Goal: Transaction & Acquisition: Purchase product/service

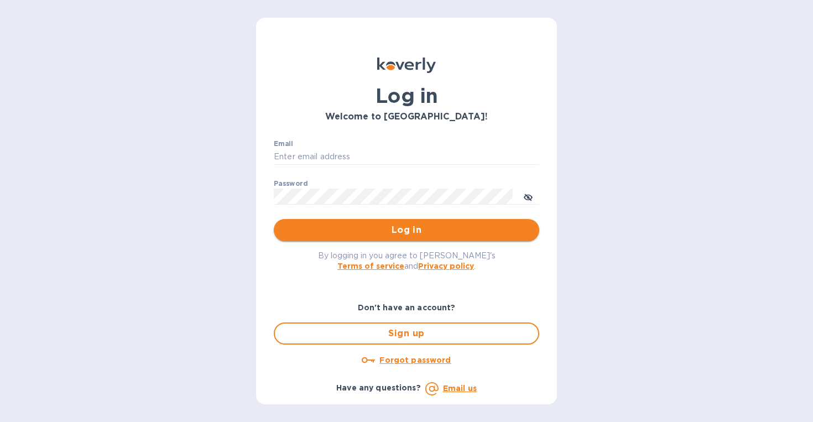
type input "[EMAIL_ADDRESS][DOMAIN_NAME]"
click at [389, 231] on span "Log in" at bounding box center [407, 229] width 248 height 13
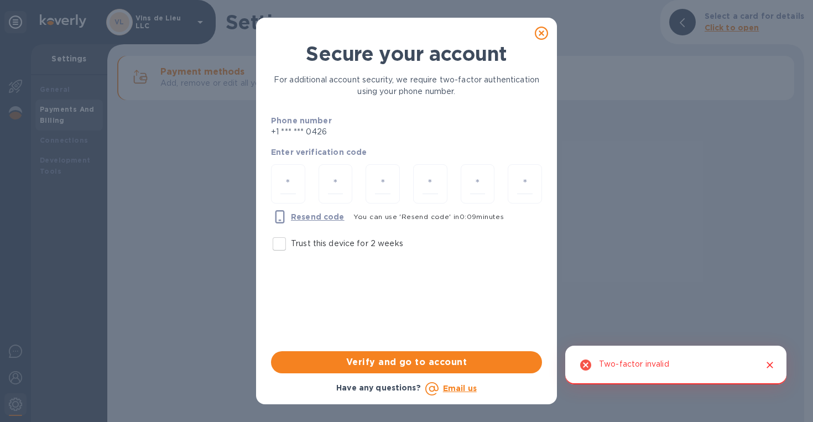
click at [280, 244] on input "Trust this device for 2 weeks" at bounding box center [279, 243] width 23 height 23
checkbox input "true"
click at [283, 189] on input "number" at bounding box center [287, 184] width 15 height 20
type input "9"
type input "0"
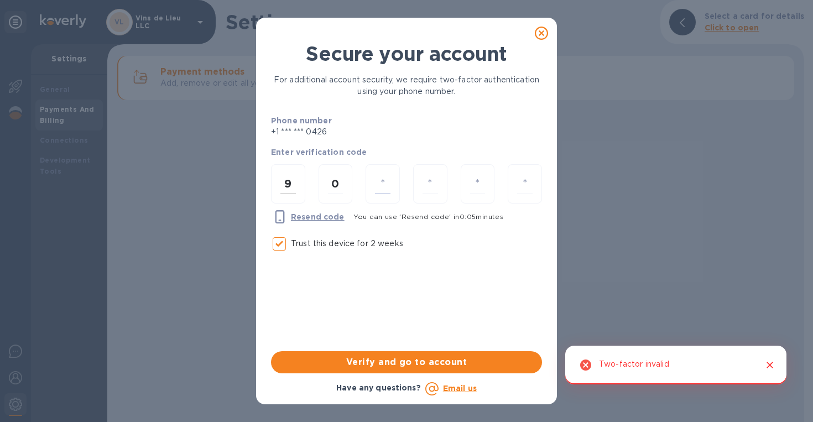
type input "5"
type input "2"
type input "8"
type input "0"
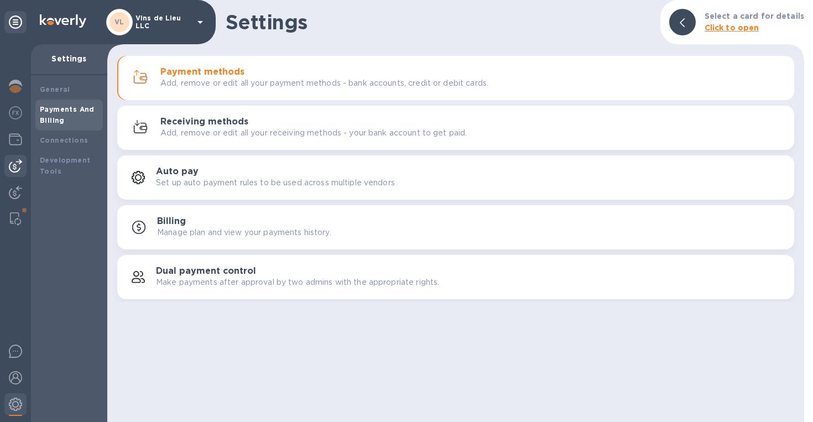
click at [18, 167] on img at bounding box center [15, 165] width 13 height 13
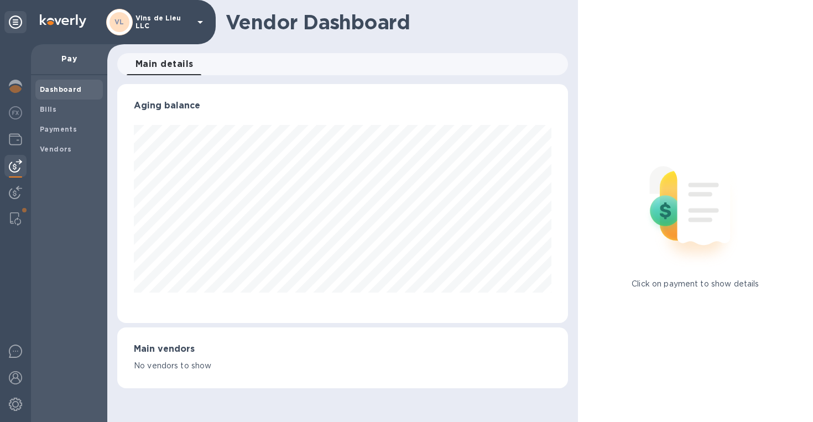
scroll to position [239, 451]
click at [51, 145] on b "Vendors" at bounding box center [56, 149] width 32 height 8
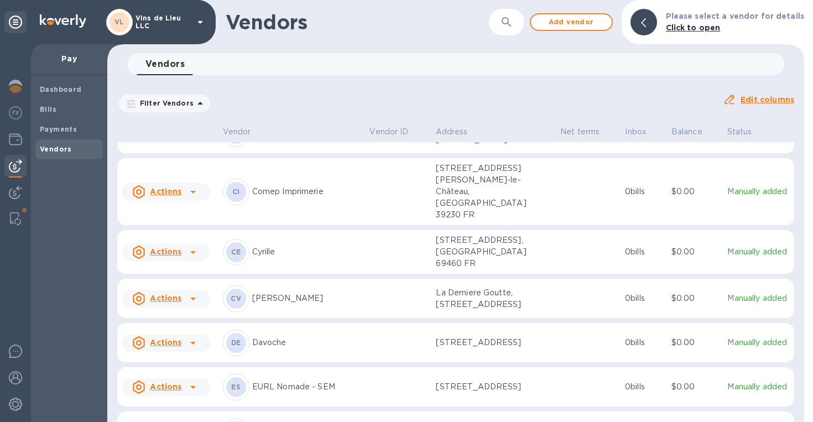
scroll to position [270, 0]
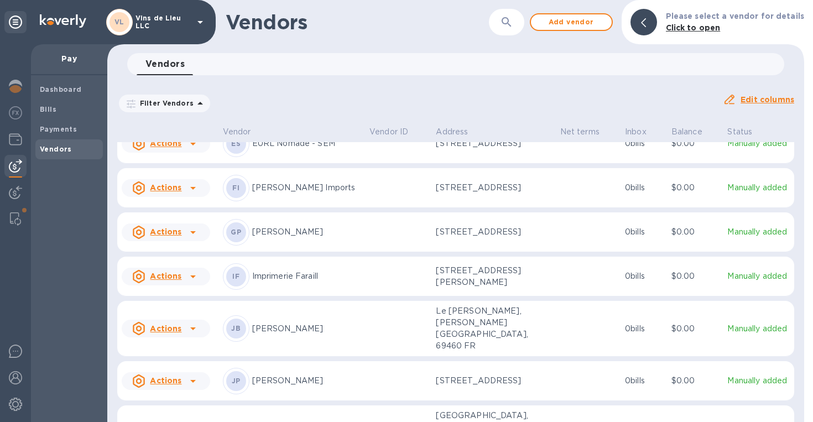
click at [298, 263] on div "IF Imprimerie Faraill" at bounding box center [292, 276] width 138 height 27
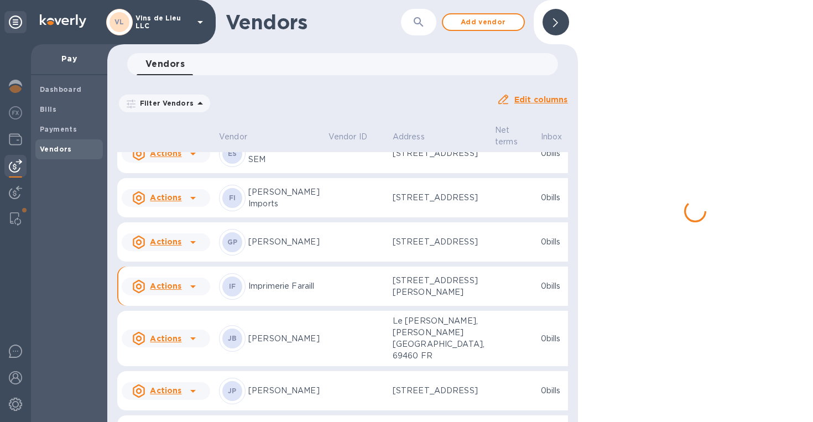
scroll to position [670, 0]
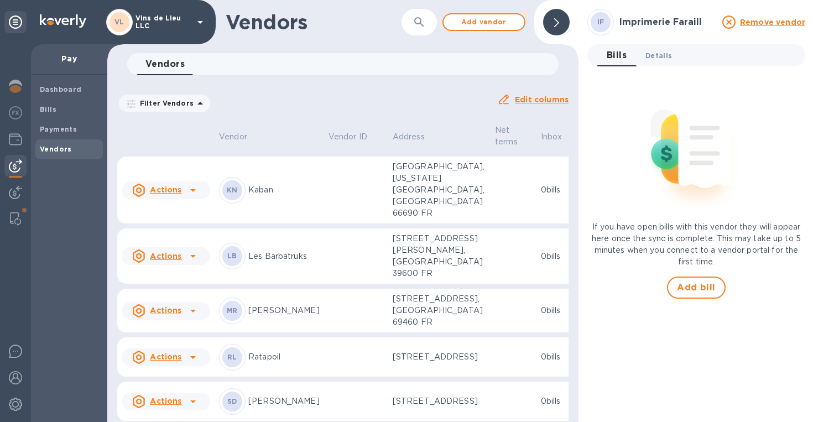
click at [661, 60] on span "Details 0" at bounding box center [658, 56] width 27 height 12
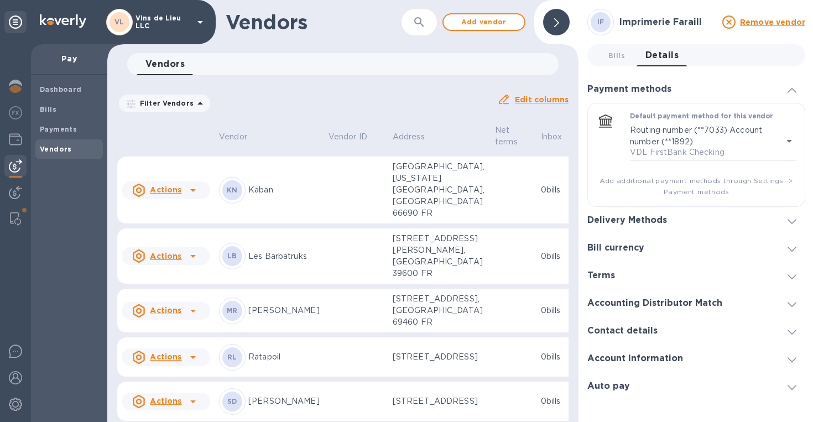
click at [793, 358] on icon at bounding box center [792, 359] width 9 height 5
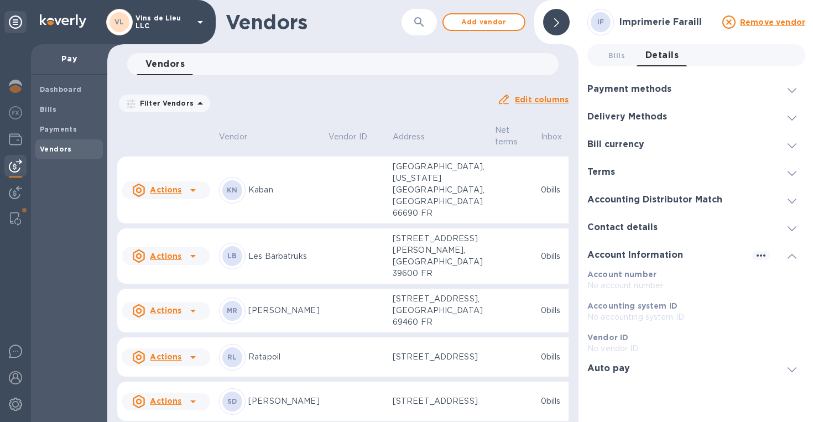
click at [793, 88] on icon at bounding box center [792, 90] width 9 height 5
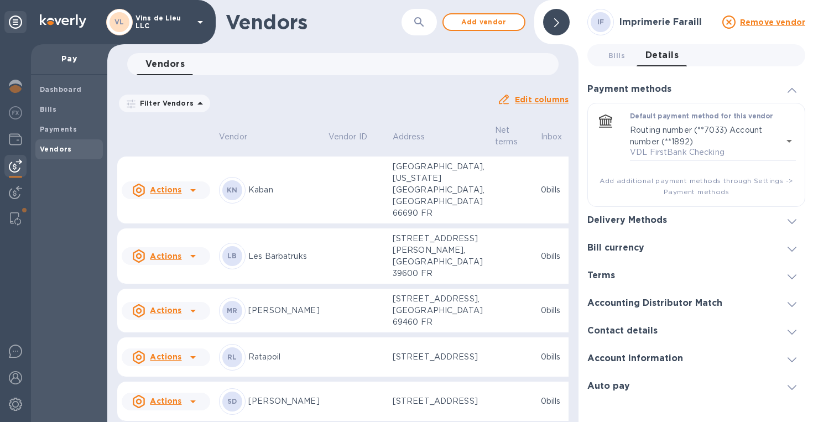
click at [793, 222] on icon at bounding box center [792, 221] width 9 height 5
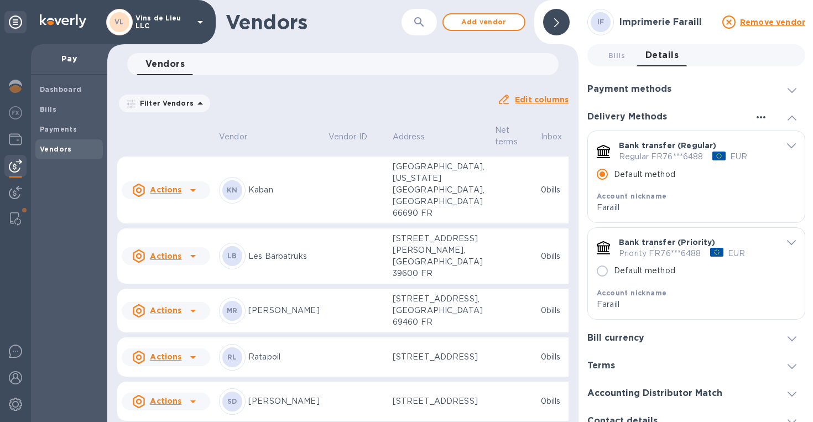
click at [759, 115] on icon "button" at bounding box center [760, 117] width 13 height 13
click at [705, 112] on div at bounding box center [406, 211] width 813 height 422
click at [19, 114] on img at bounding box center [15, 112] width 13 height 13
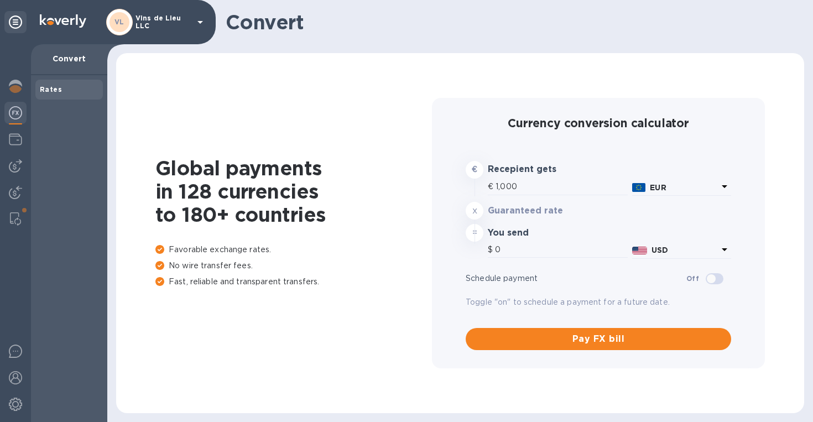
type input "1,172.25"
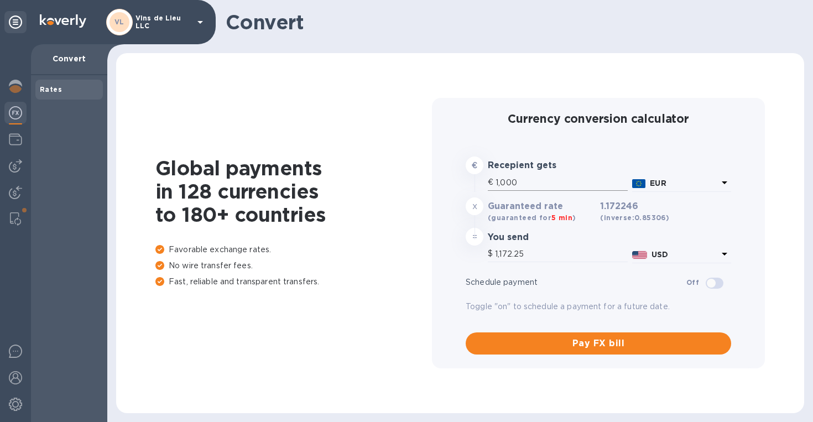
click at [521, 179] on input "1,000" at bounding box center [562, 182] width 132 height 17
type input "100"
type input "117.22"
type input "10"
type input "11.72"
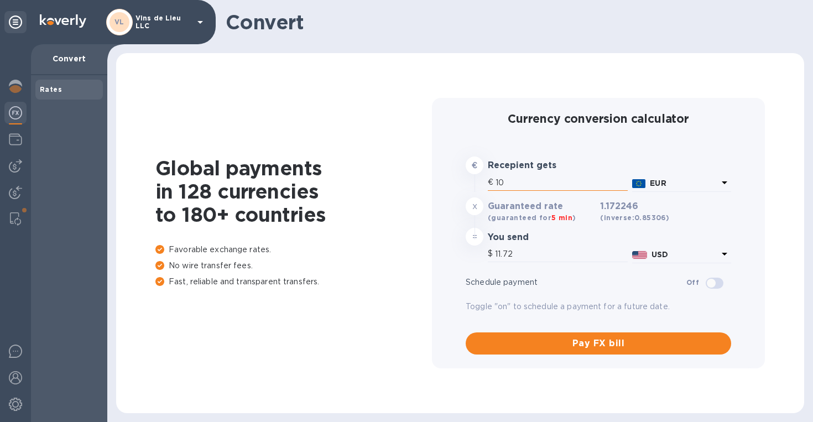
type input "1"
type input "1.17"
type input "4"
type input "4.69"
type input "41"
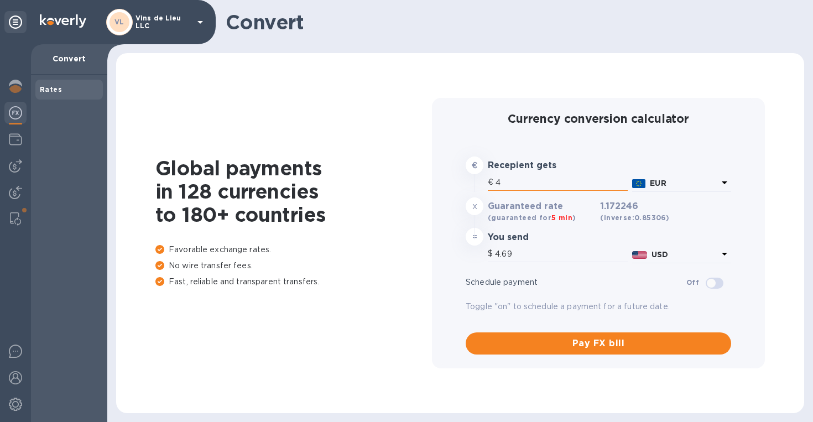
type input "48.06"
type input "414"
type input "485.31"
type input "414.07"
type input "485.39"
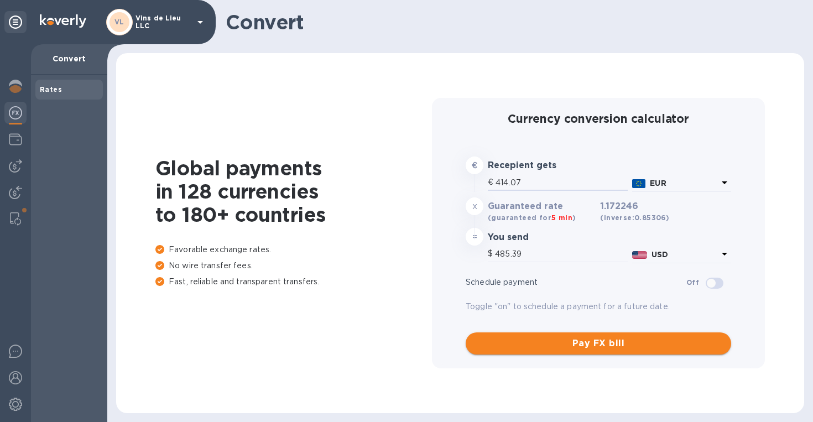
click at [600, 347] on span "Pay FX bill" at bounding box center [599, 343] width 248 height 13
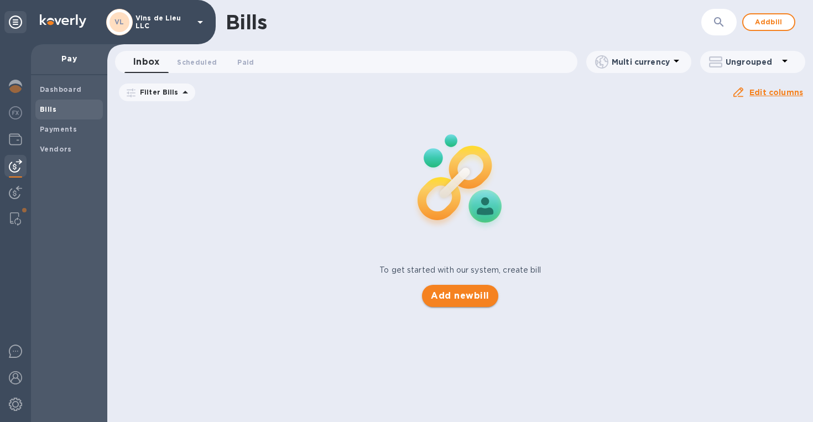
click at [467, 297] on span "Add new bill" at bounding box center [460, 295] width 58 height 13
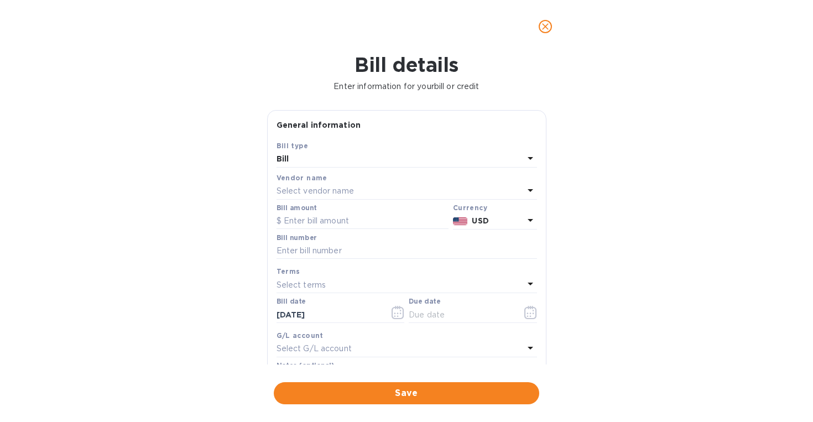
click at [368, 189] on div "Select vendor name" at bounding box center [400, 191] width 247 height 15
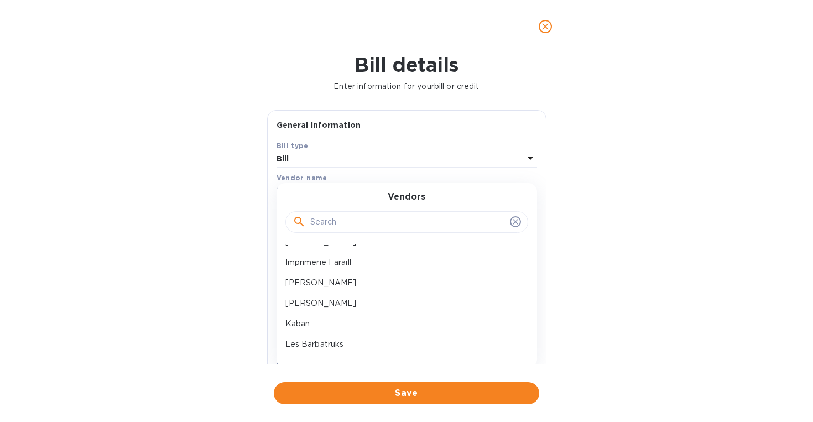
scroll to position [190, 0]
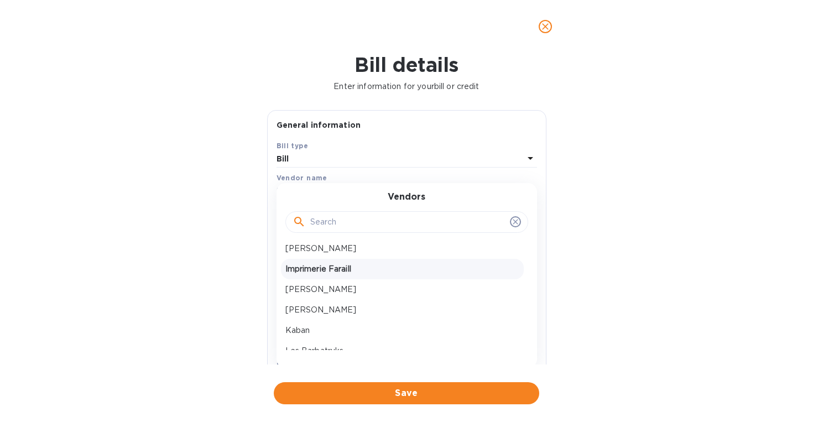
click at [368, 274] on p "Imprimerie Faraill" at bounding box center [402, 269] width 234 height 12
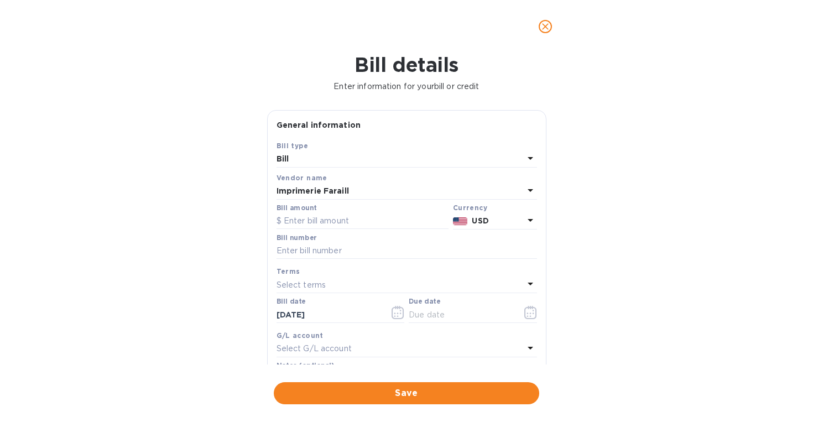
click at [496, 229] on div "USD" at bounding box center [498, 221] width 56 height 16
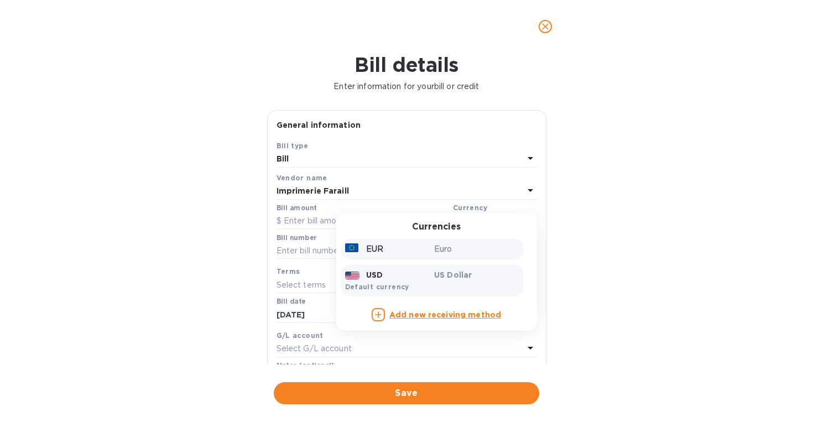
click at [442, 251] on p "Euro" at bounding box center [476, 249] width 85 height 12
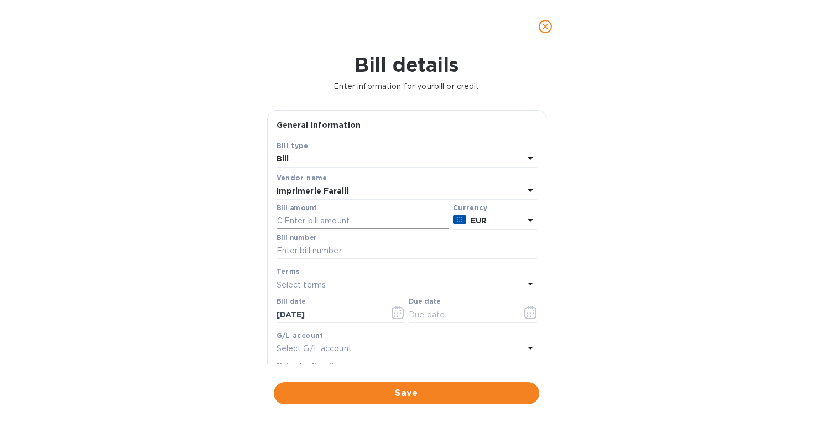
click at [337, 218] on input "text" at bounding box center [363, 221] width 172 height 17
type input "414.07"
click at [337, 254] on input "text" at bounding box center [407, 251] width 260 height 17
type input "20250016"
click at [381, 288] on div "Select terms" at bounding box center [400, 284] width 247 height 15
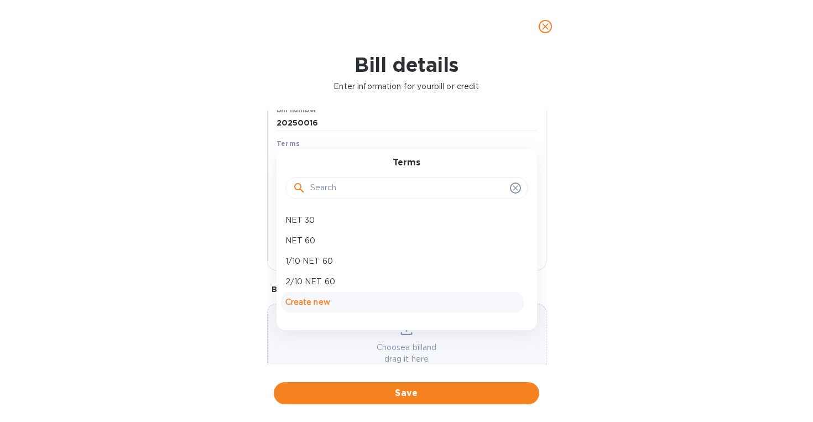
scroll to position [142, 0]
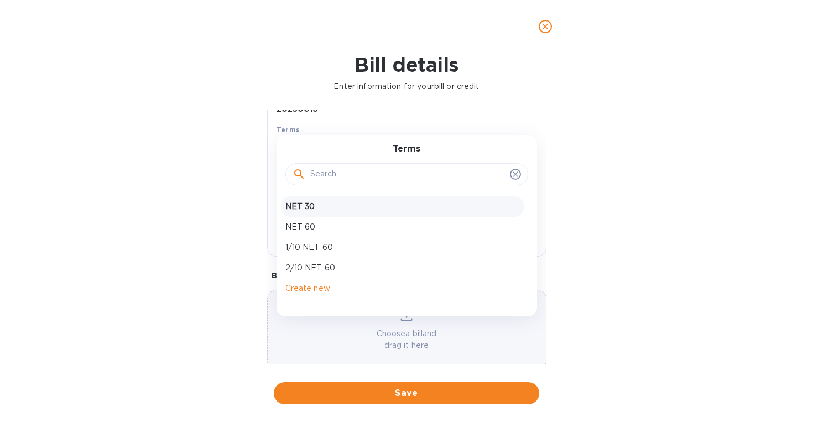
click at [349, 212] on p "NET 30" at bounding box center [402, 207] width 234 height 12
type input "[DATE]"
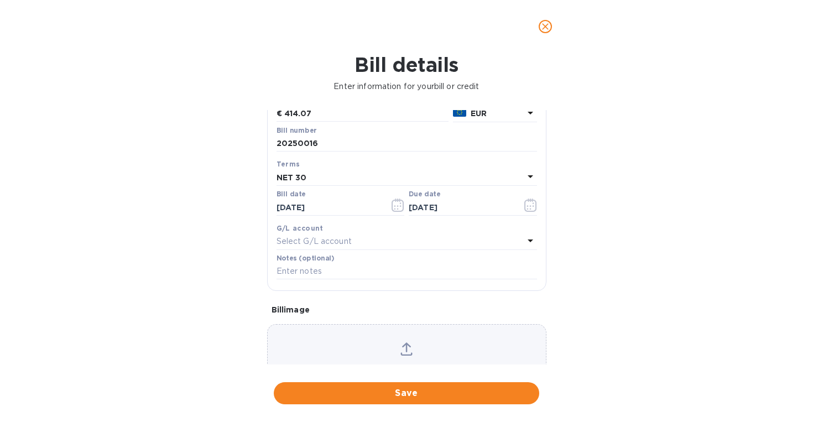
scroll to position [106, 0]
click at [382, 244] on div "Select G/L account" at bounding box center [400, 242] width 247 height 15
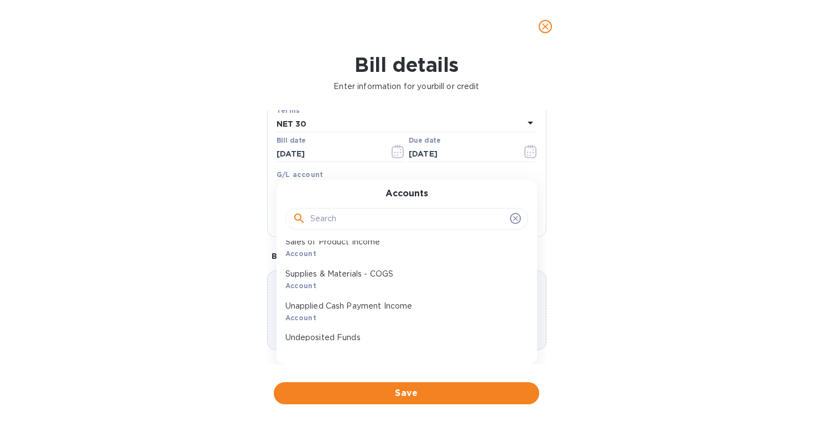
scroll to position [498, 0]
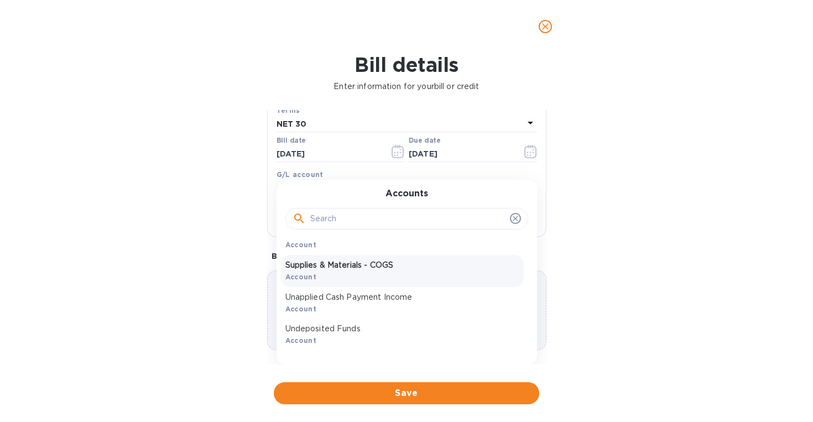
click at [387, 276] on div "Supplies & Materials - COGS Account" at bounding box center [402, 271] width 243 height 32
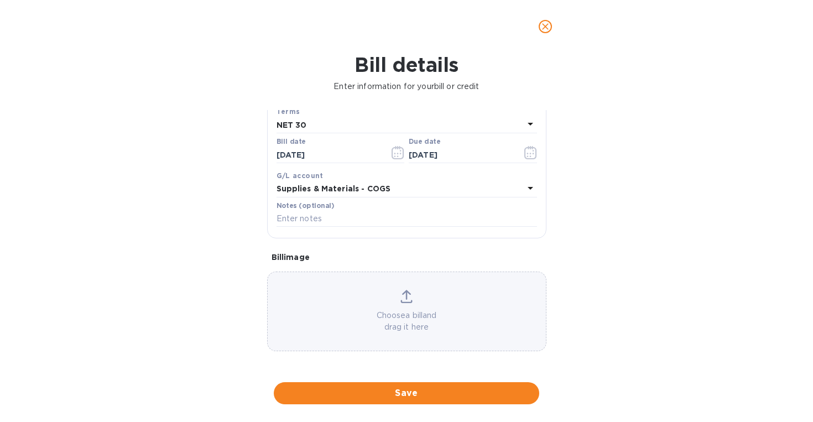
scroll to position [161, 0]
click at [348, 217] on input "text" at bounding box center [407, 219] width 260 height 17
type input "Imprimerie Faraill"
click at [400, 297] on icon at bounding box center [406, 296] width 12 height 13
click at [410, 309] on div "Choose a bill and drag it here" at bounding box center [407, 311] width 278 height 43
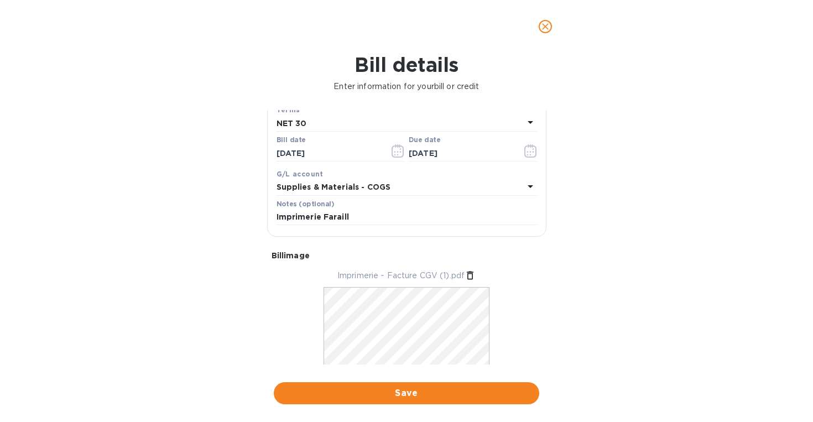
scroll to position [175, 0]
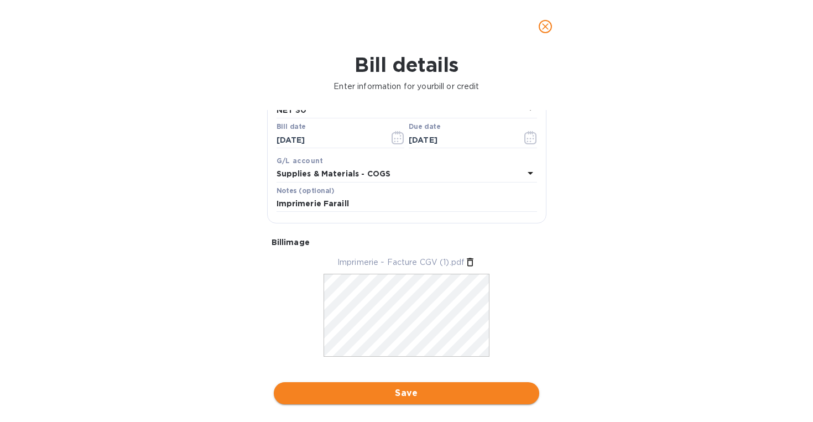
click at [454, 393] on span "Save" at bounding box center [407, 393] width 248 height 13
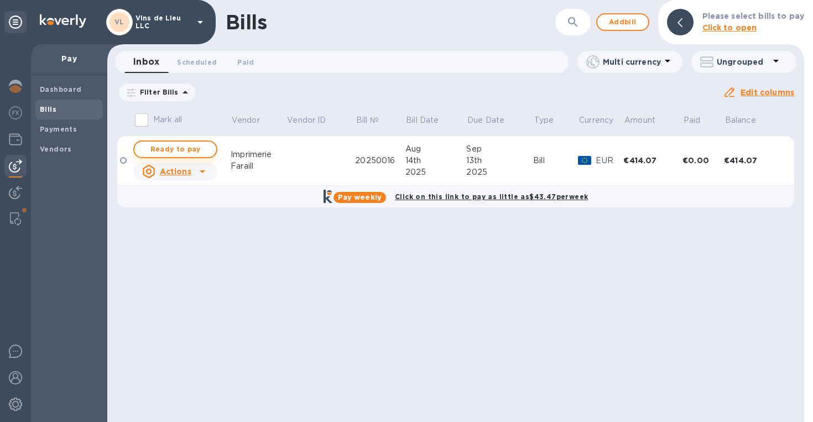
click at [177, 143] on span "Ready to pay" at bounding box center [175, 149] width 64 height 13
checkbox input "true"
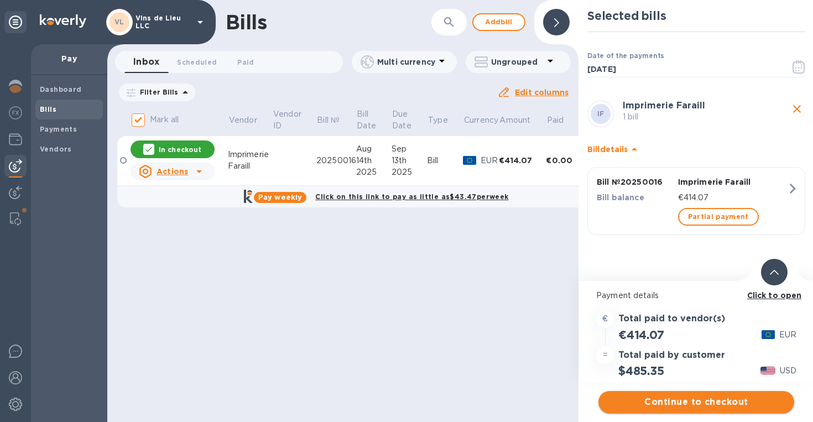
click at [676, 406] on span "Continue to checkout" at bounding box center [696, 401] width 178 height 13
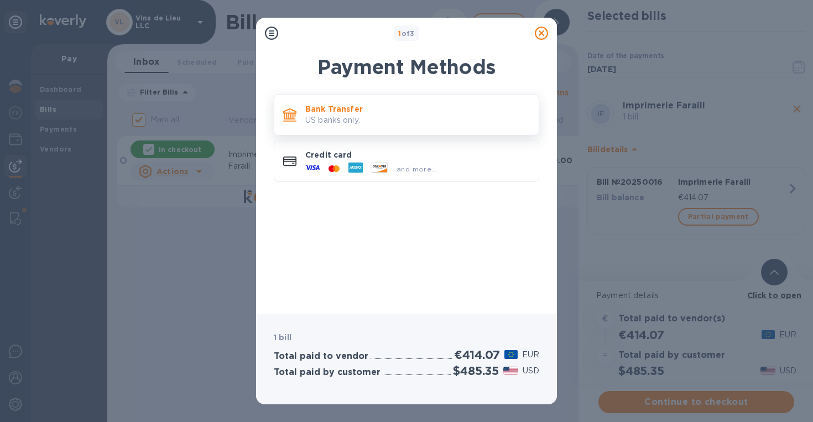
click at [369, 117] on p "US banks only." at bounding box center [417, 120] width 225 height 12
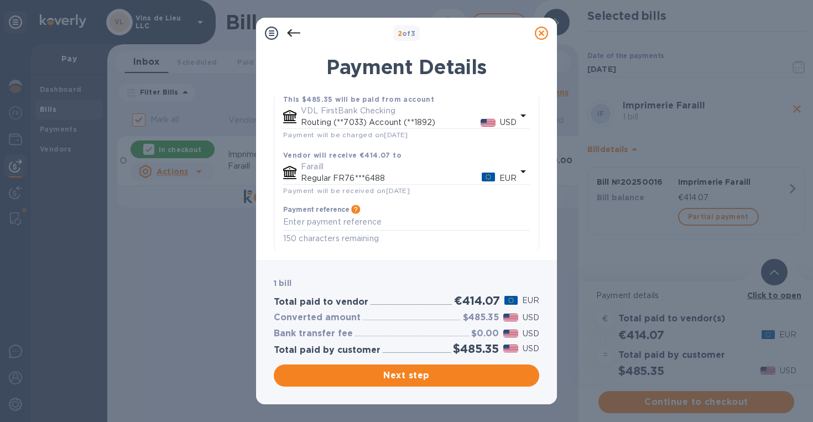
scroll to position [92, 0]
click at [399, 374] on span "Next step" at bounding box center [407, 375] width 248 height 13
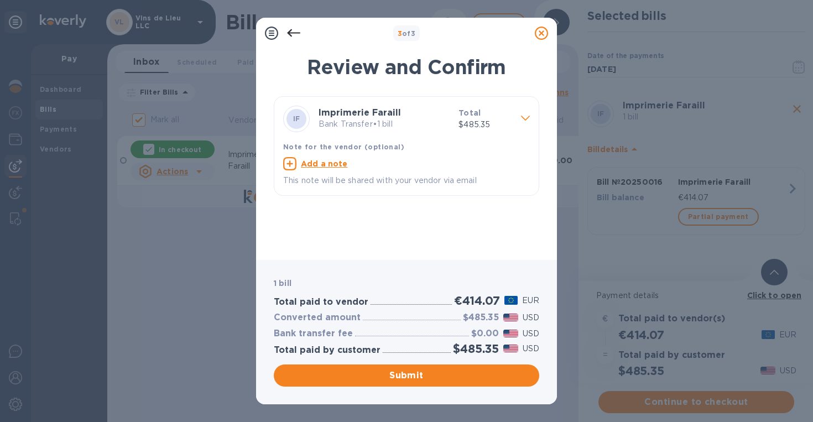
click at [296, 34] on icon at bounding box center [293, 33] width 13 height 13
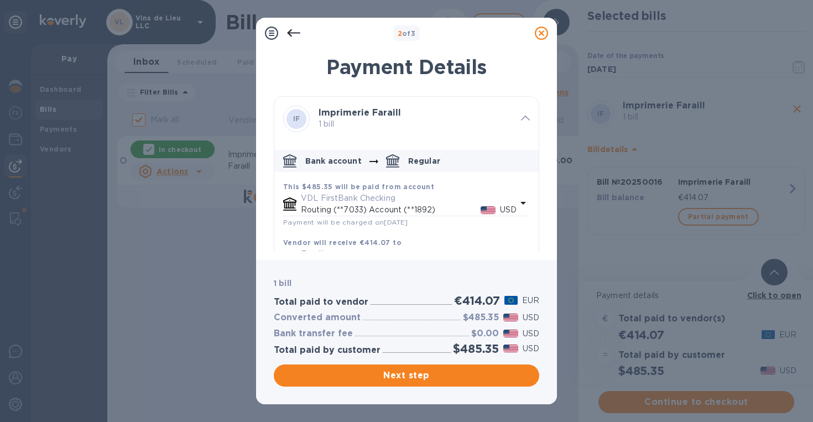
click at [542, 33] on icon at bounding box center [541, 33] width 13 height 13
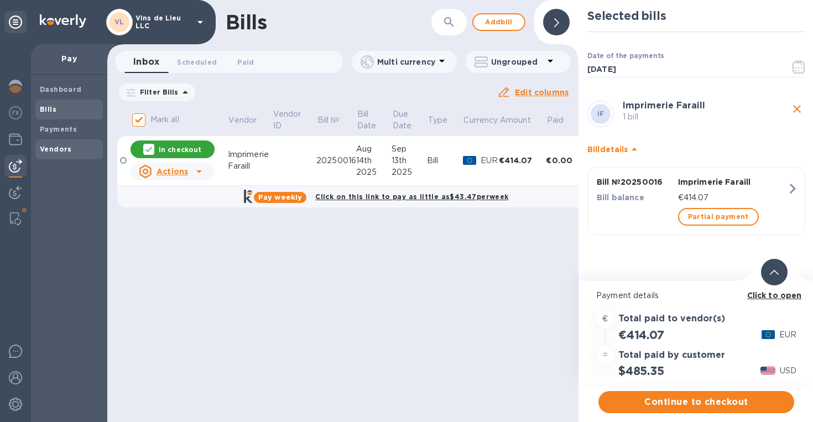
click at [72, 150] on span "Vendors" at bounding box center [69, 149] width 59 height 11
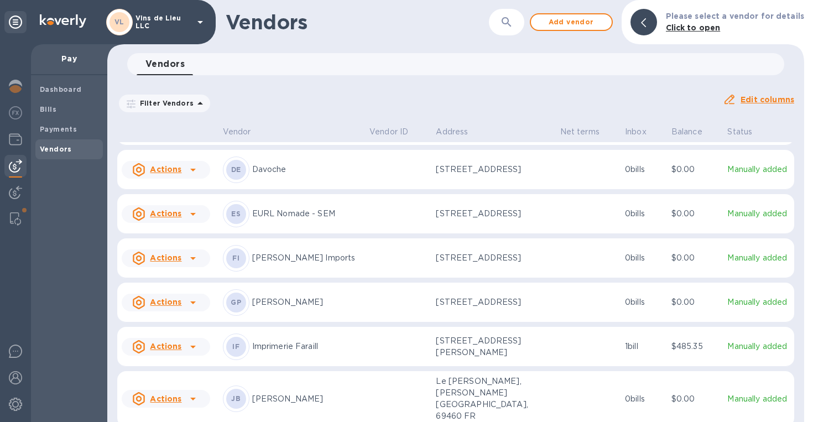
scroll to position [436, 0]
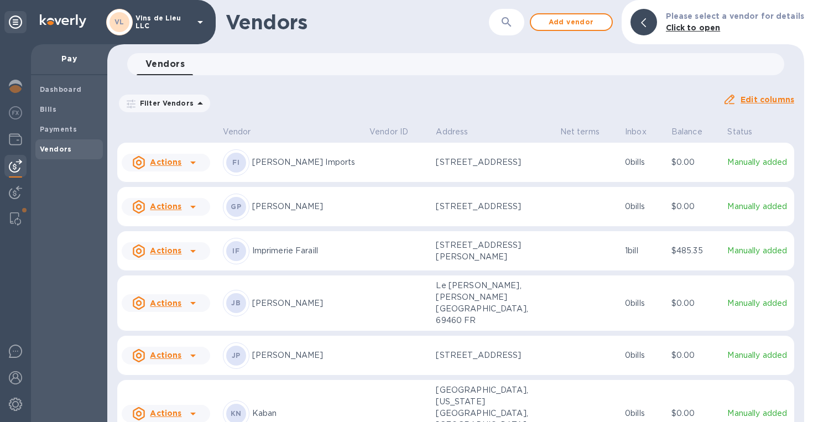
click at [306, 245] on p "Imprimerie Faraill" at bounding box center [306, 251] width 108 height 12
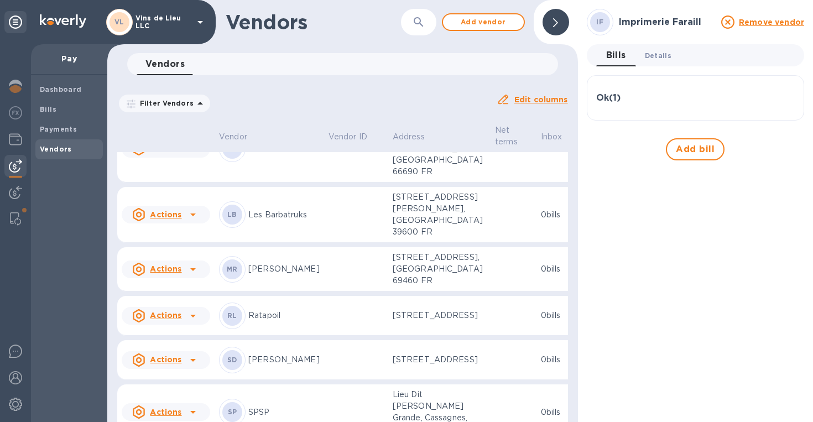
click at [656, 49] on button "Details 0" at bounding box center [658, 55] width 44 height 22
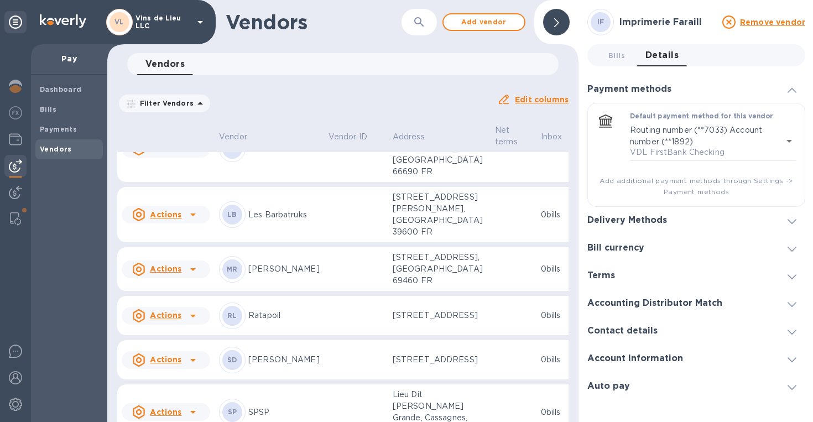
click at [656, 347] on div "Account Information" at bounding box center [696, 359] width 218 height 28
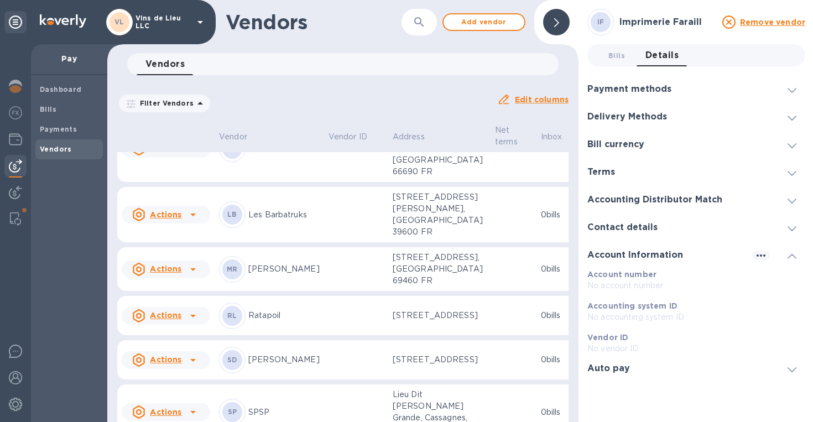
click at [653, 222] on div "Contact details" at bounding box center [696, 227] width 218 height 28
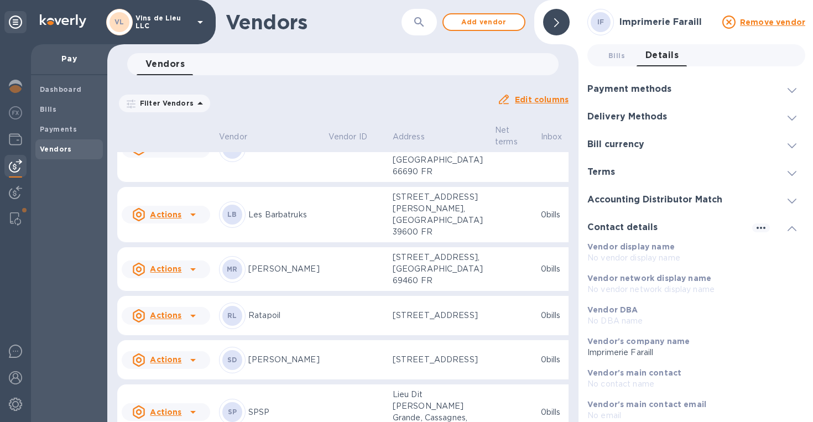
click at [699, 123] on div "Delivery Methods" at bounding box center [696, 117] width 218 height 28
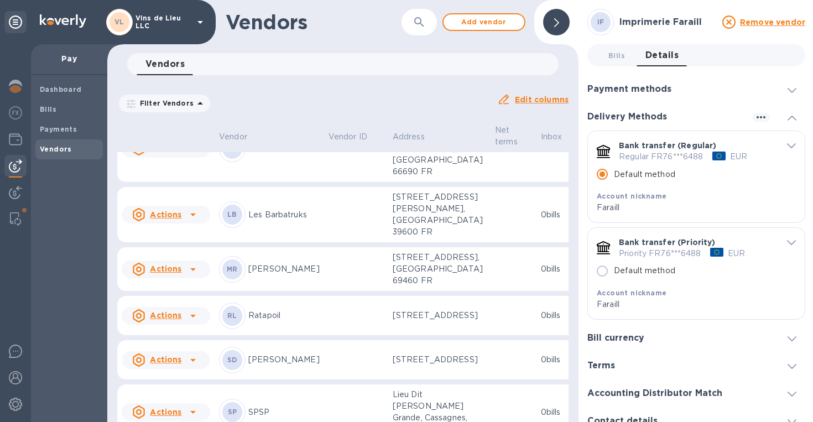
click at [787, 243] on icon "default-method" at bounding box center [791, 242] width 9 height 5
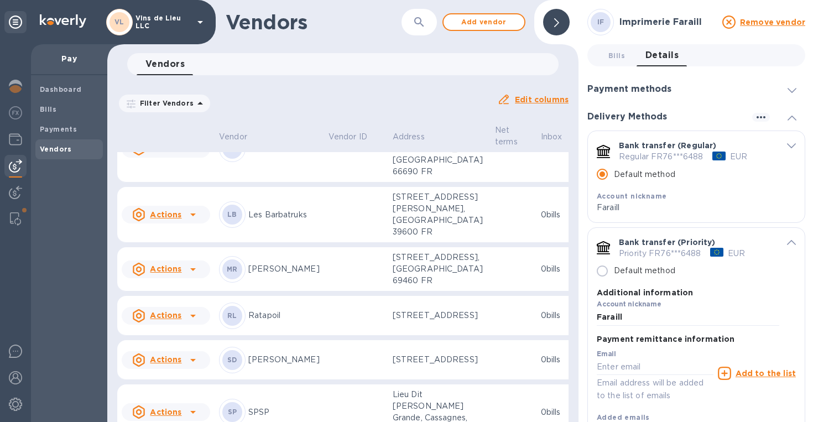
click at [787, 243] on icon "default-method" at bounding box center [791, 242] width 9 height 5
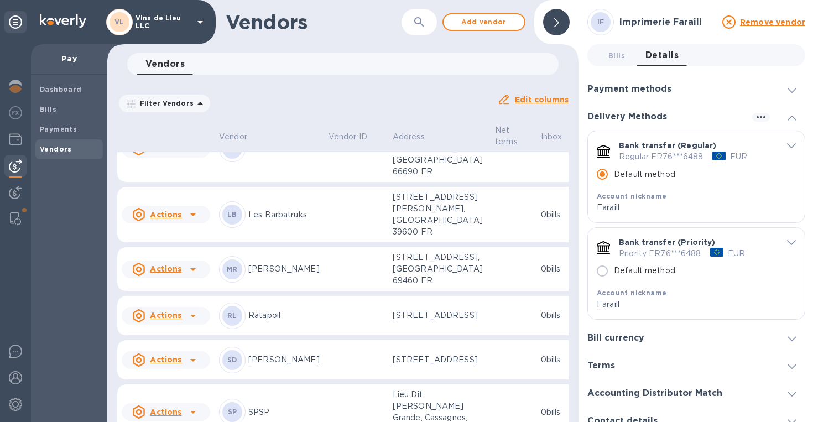
click at [787, 243] on icon "default-method" at bounding box center [791, 242] width 9 height 5
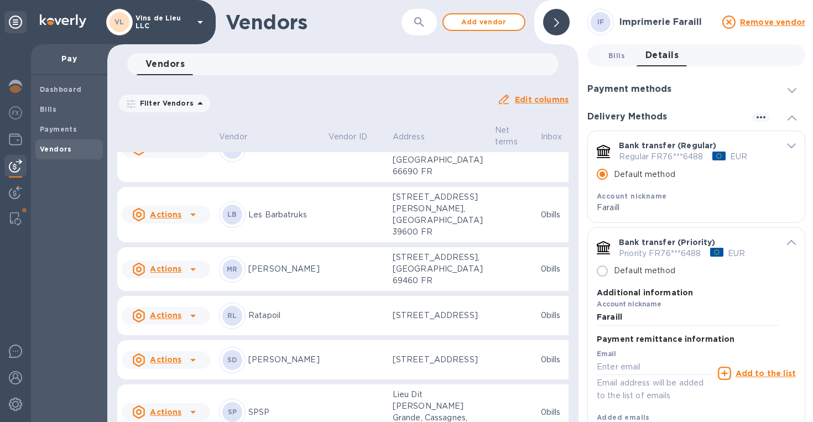
click at [622, 52] on span "Bills 0" at bounding box center [616, 56] width 17 height 12
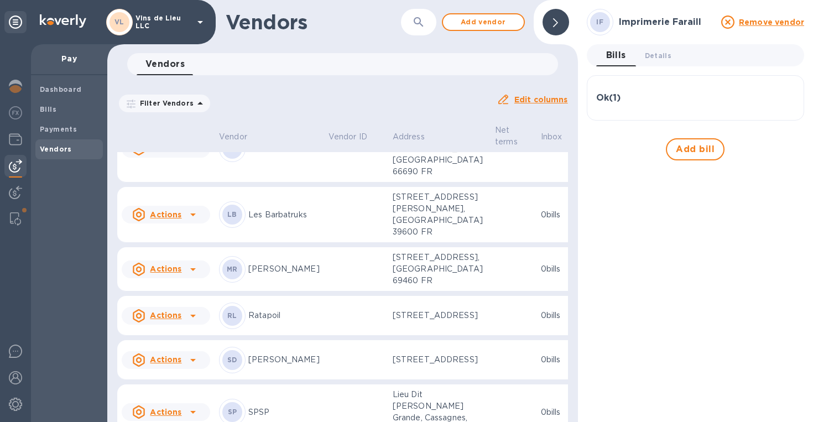
click at [628, 108] on div "Ok ( 1 )" at bounding box center [695, 98] width 199 height 27
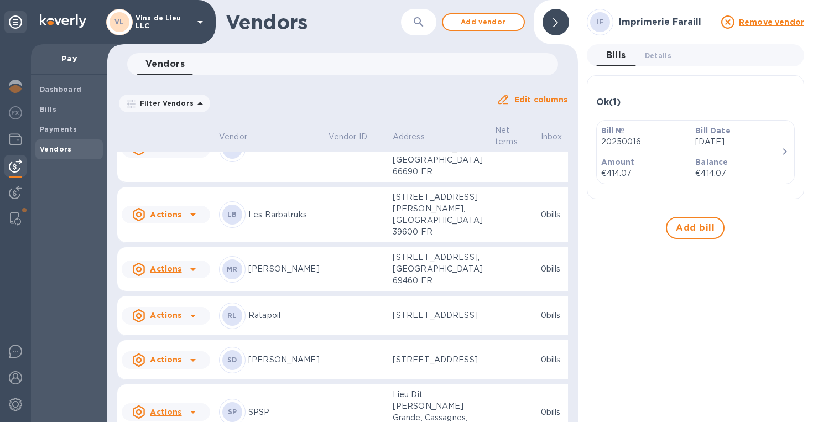
click at [694, 165] on div "Balance €414.07" at bounding box center [738, 168] width 95 height 32
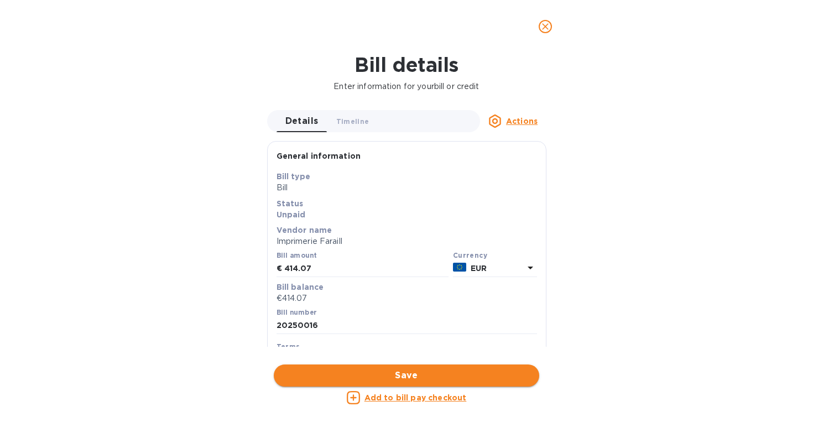
click at [437, 371] on span "Save" at bounding box center [407, 375] width 248 height 13
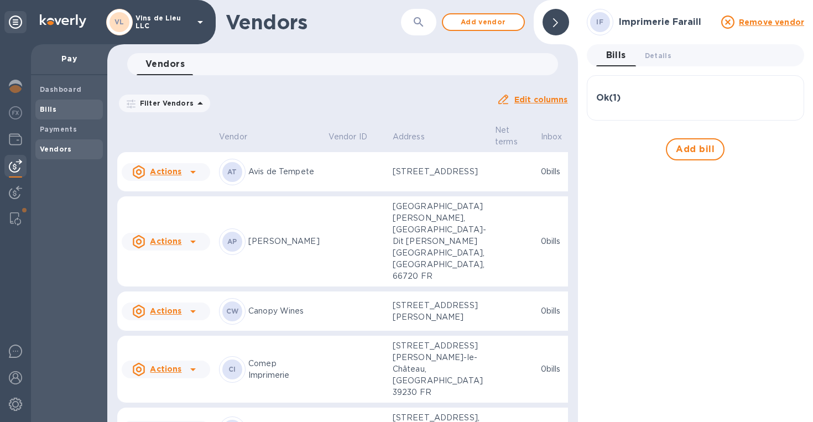
click at [70, 109] on span "Bills" at bounding box center [69, 109] width 59 height 11
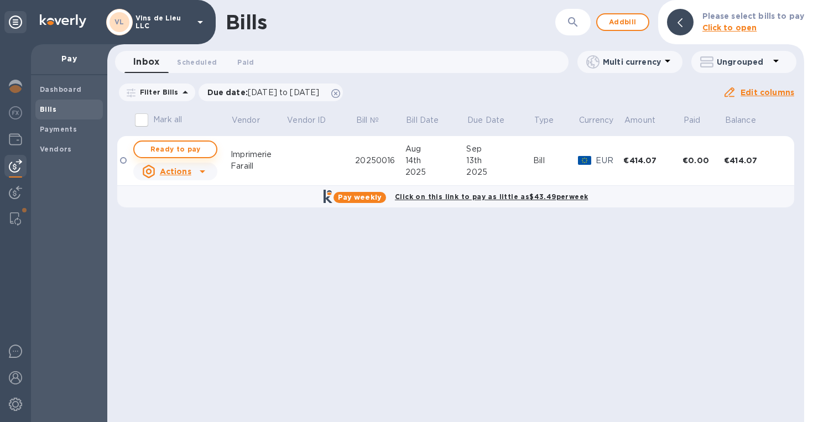
click at [184, 147] on span "Ready to pay" at bounding box center [175, 149] width 64 height 13
checkbox input "true"
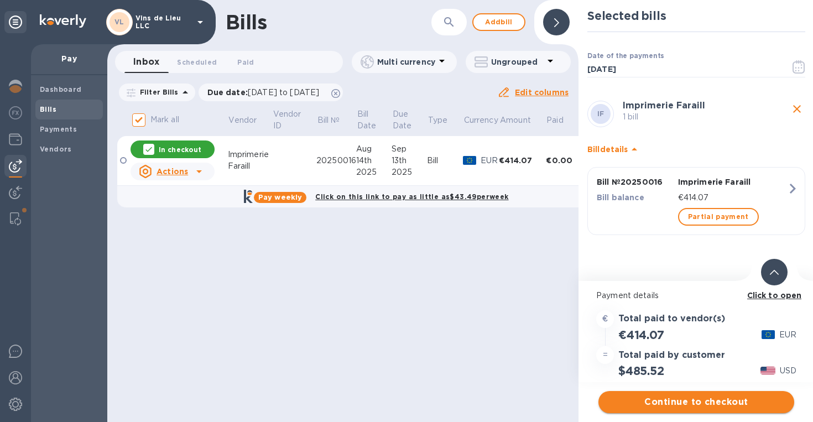
click at [687, 401] on span "Continue to checkout" at bounding box center [696, 401] width 178 height 13
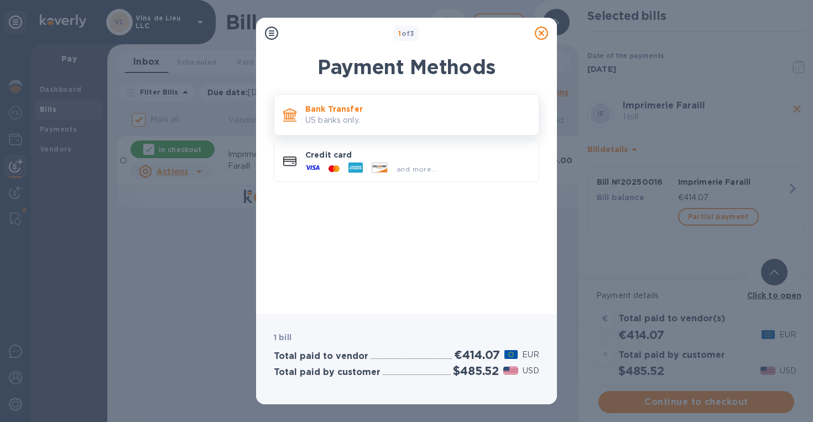
click at [458, 117] on p "US banks only." at bounding box center [417, 120] width 225 height 12
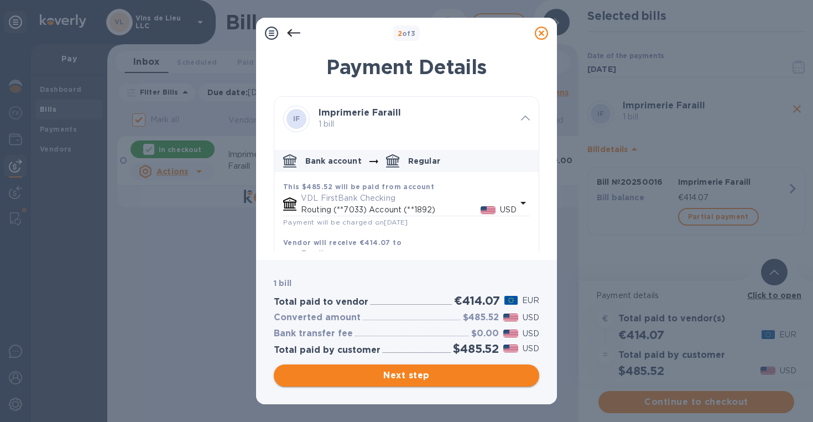
click at [398, 380] on span "Next step" at bounding box center [407, 375] width 248 height 13
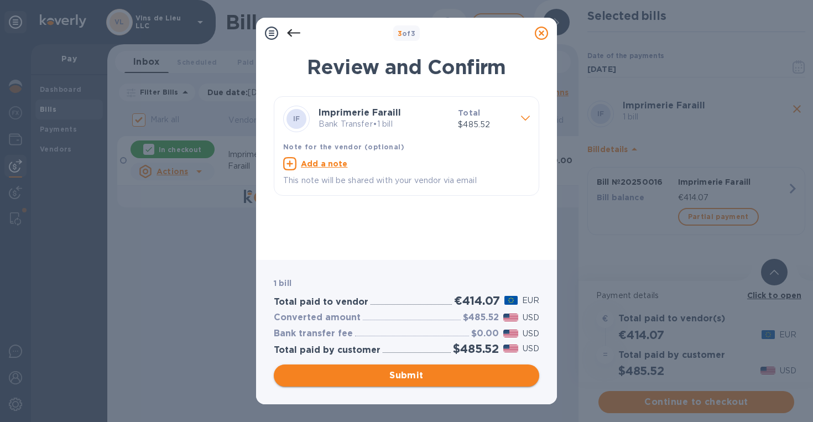
click at [398, 380] on span "Submit" at bounding box center [407, 375] width 248 height 13
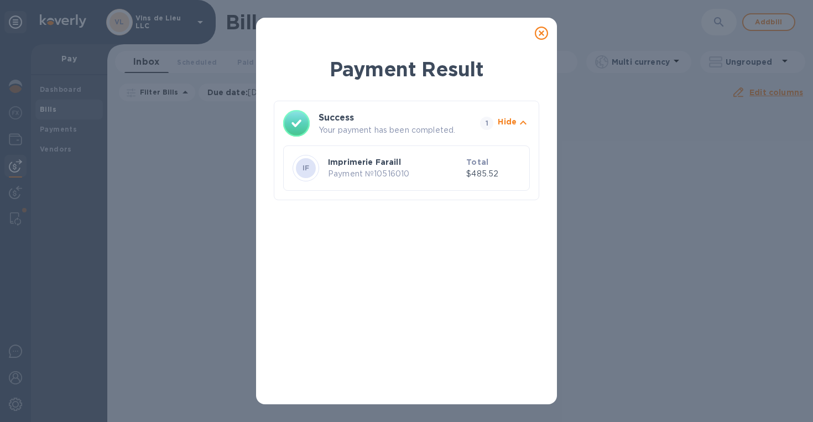
click at [538, 34] on icon at bounding box center [541, 33] width 13 height 13
